Goal: Task Accomplishment & Management: Complete application form

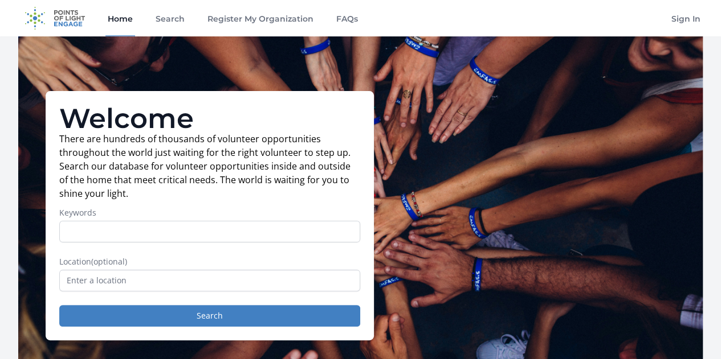
scroll to position [15, 0]
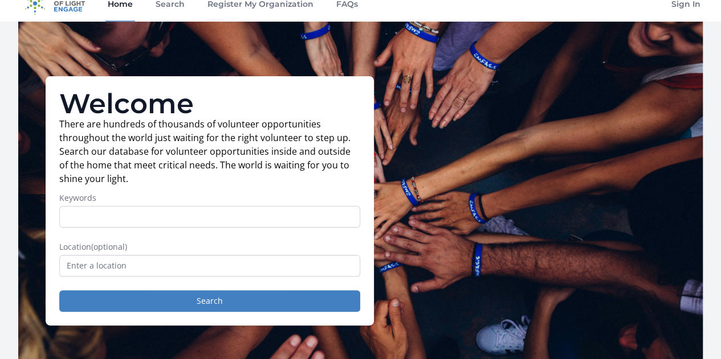
click at [250, 224] on input "Keywords" at bounding box center [209, 217] width 301 height 22
type input "v"
type input "online volunteer"
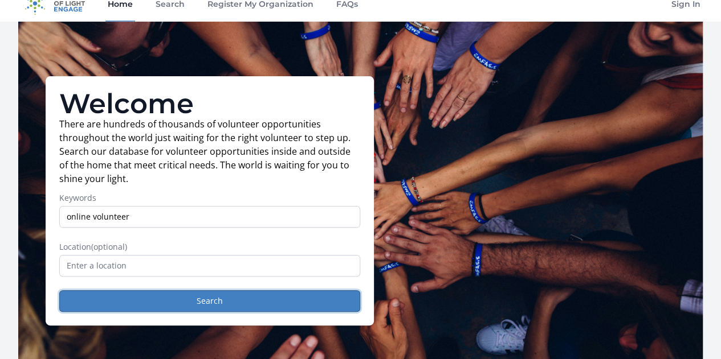
click at [167, 306] on button "Search" at bounding box center [209, 302] width 301 height 22
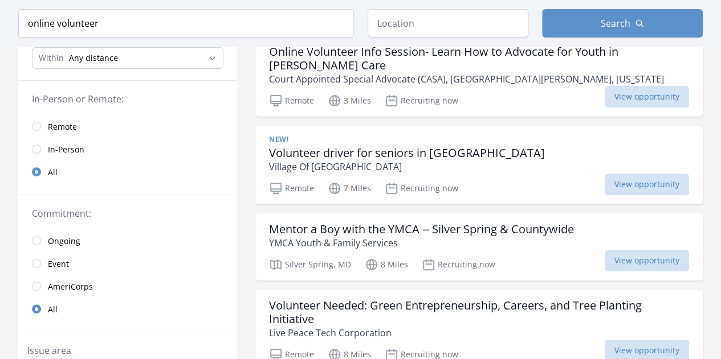
scroll to position [130, 0]
click at [39, 124] on input "radio" at bounding box center [36, 126] width 9 height 9
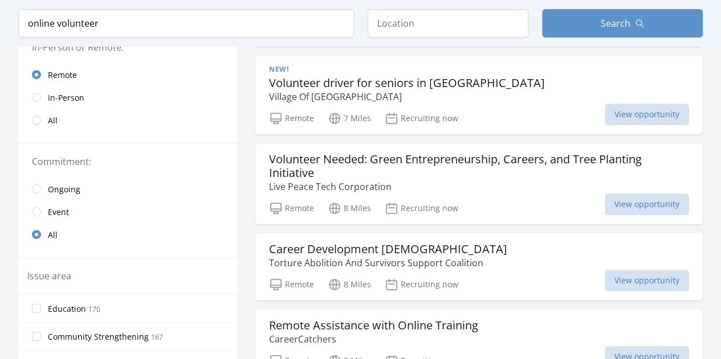
drag, startPoint x: 91, startPoint y: 308, endPoint x: 38, endPoint y: 292, distance: 55.2
click at [38, 292] on fieldset "Issue area Education 170 Community Strengthening 167 Health & Wellness 156 Chil…" at bounding box center [127, 322] width 219 height 129
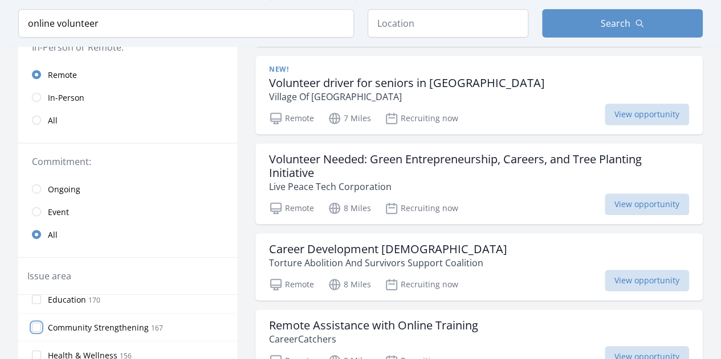
click at [38, 324] on input "Community Strengthening 167" at bounding box center [36, 327] width 9 height 9
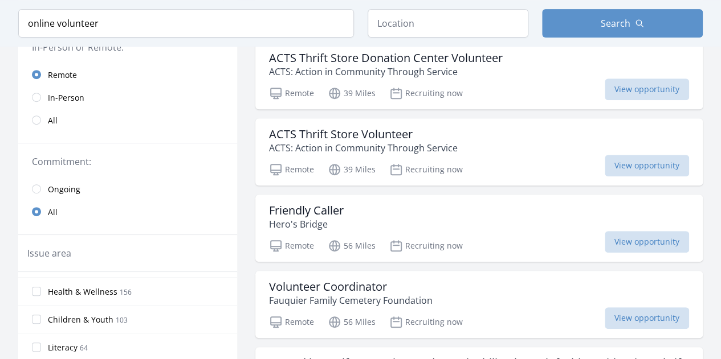
scroll to position [46, 0]
click at [32, 293] on input "Health & Wellness 156" at bounding box center [36, 296] width 9 height 9
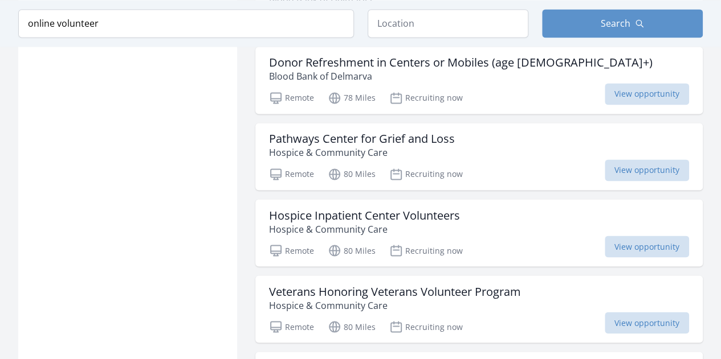
scroll to position [892, 0]
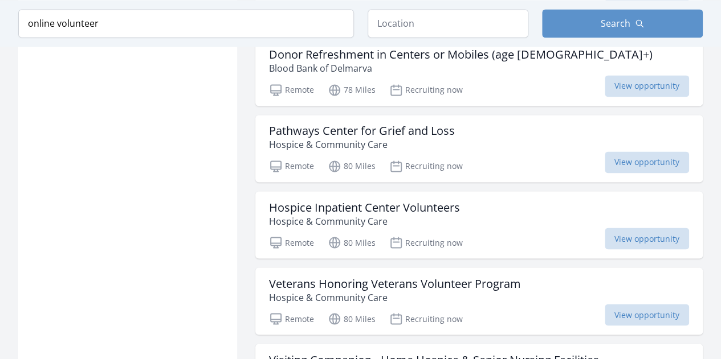
click at [647, 169] on span "View opportunity" at bounding box center [646, 163] width 84 height 22
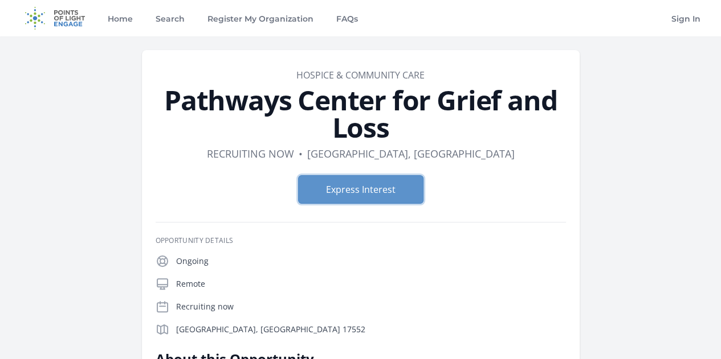
click at [353, 175] on button "Express Interest" at bounding box center [360, 189] width 125 height 28
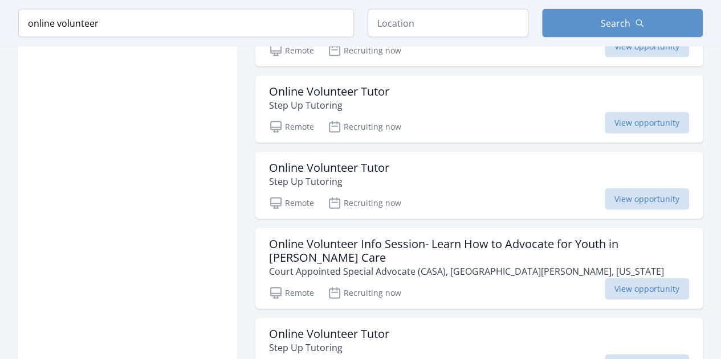
scroll to position [1237, 0]
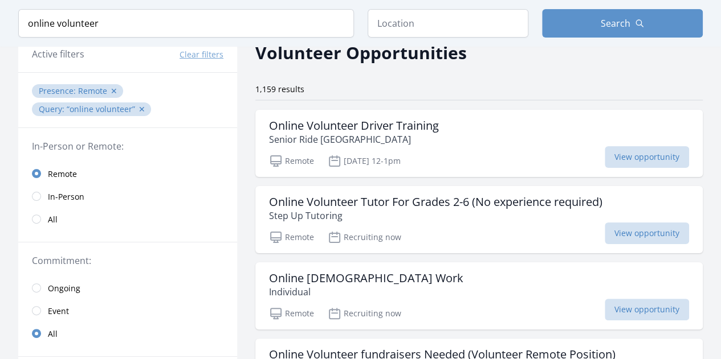
scroll to position [87, 0]
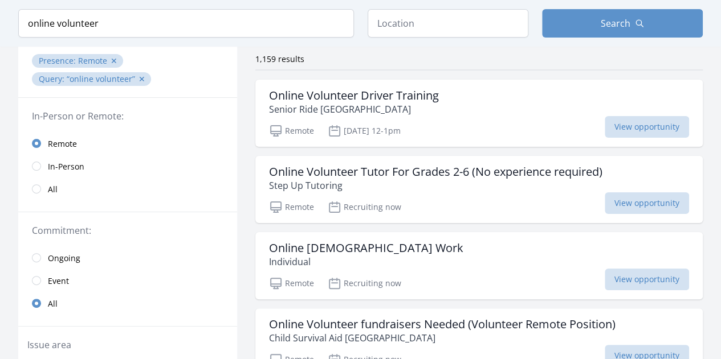
click at [620, 202] on span "View opportunity" at bounding box center [646, 204] width 84 height 22
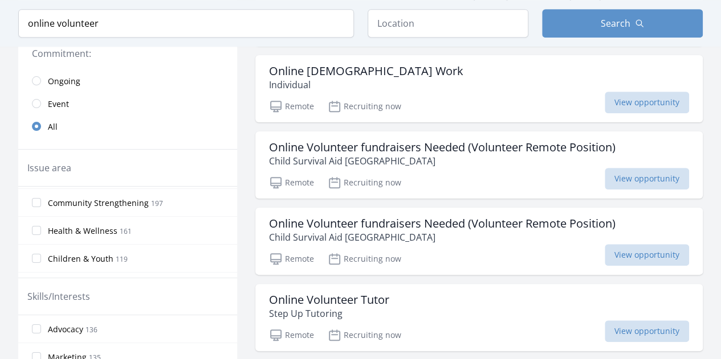
scroll to position [26, 0]
click at [38, 229] on input "Health & Wellness 161" at bounding box center [36, 230] width 9 height 9
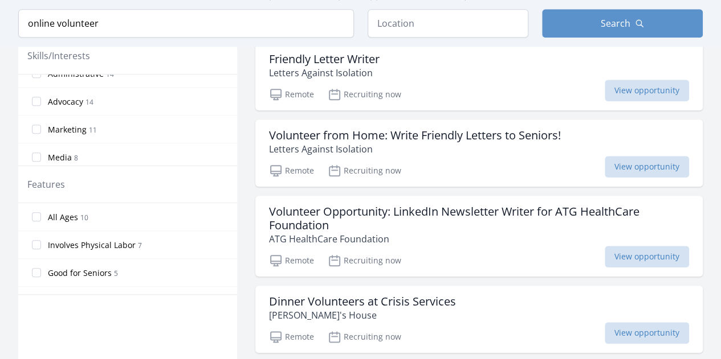
scroll to position [499, 0]
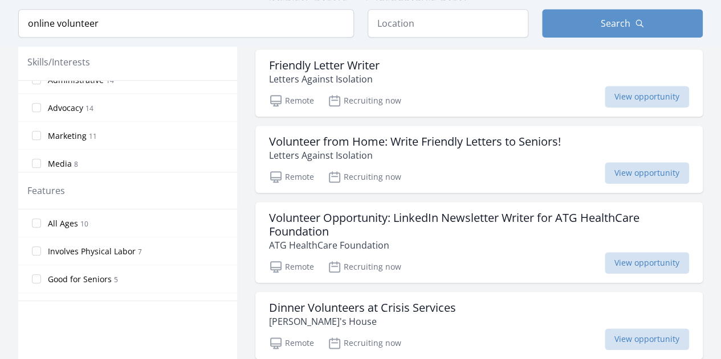
click at [623, 169] on span "View opportunity" at bounding box center [646, 173] width 84 height 22
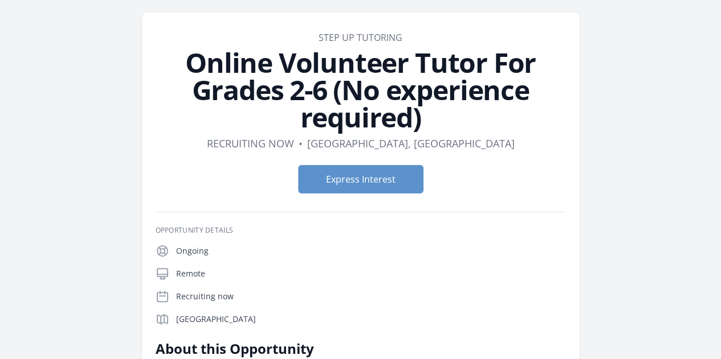
scroll to position [40, 0]
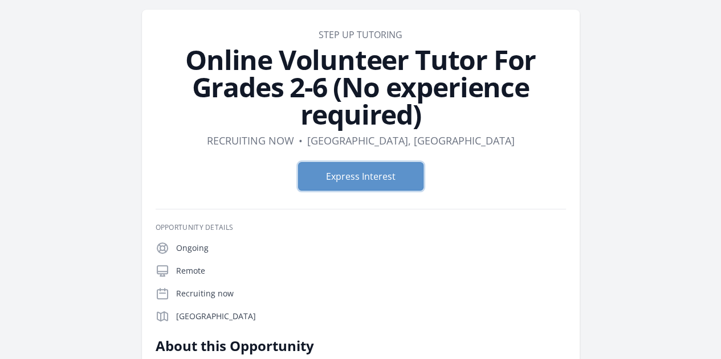
click at [363, 162] on button "Express Interest" at bounding box center [360, 176] width 125 height 28
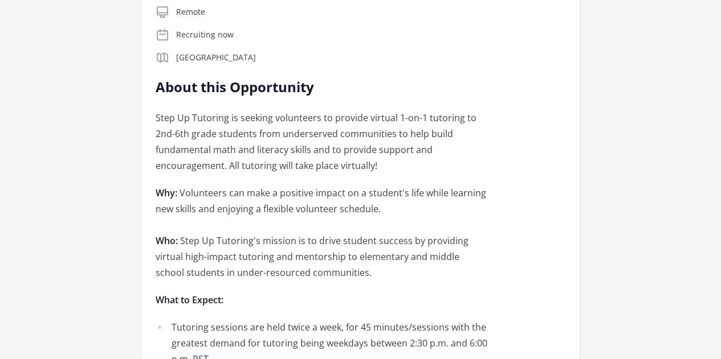
scroll to position [303, 0]
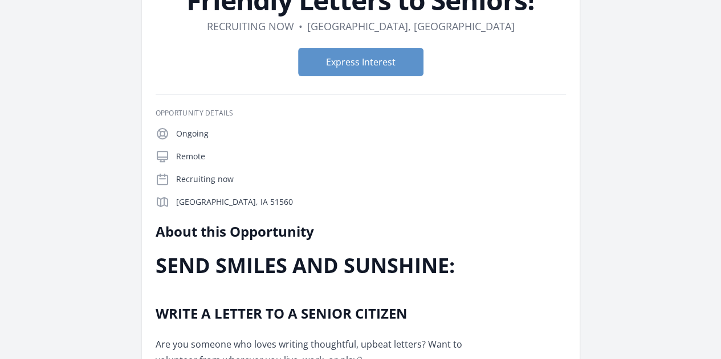
scroll to position [94, 0]
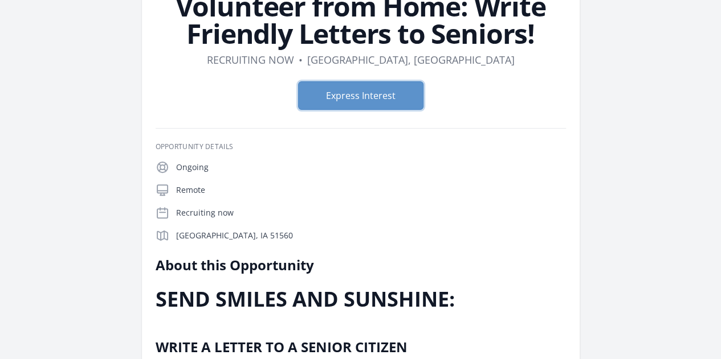
click at [356, 96] on button "Express Interest" at bounding box center [360, 95] width 125 height 28
